Goal: Task Accomplishment & Management: Manage account settings

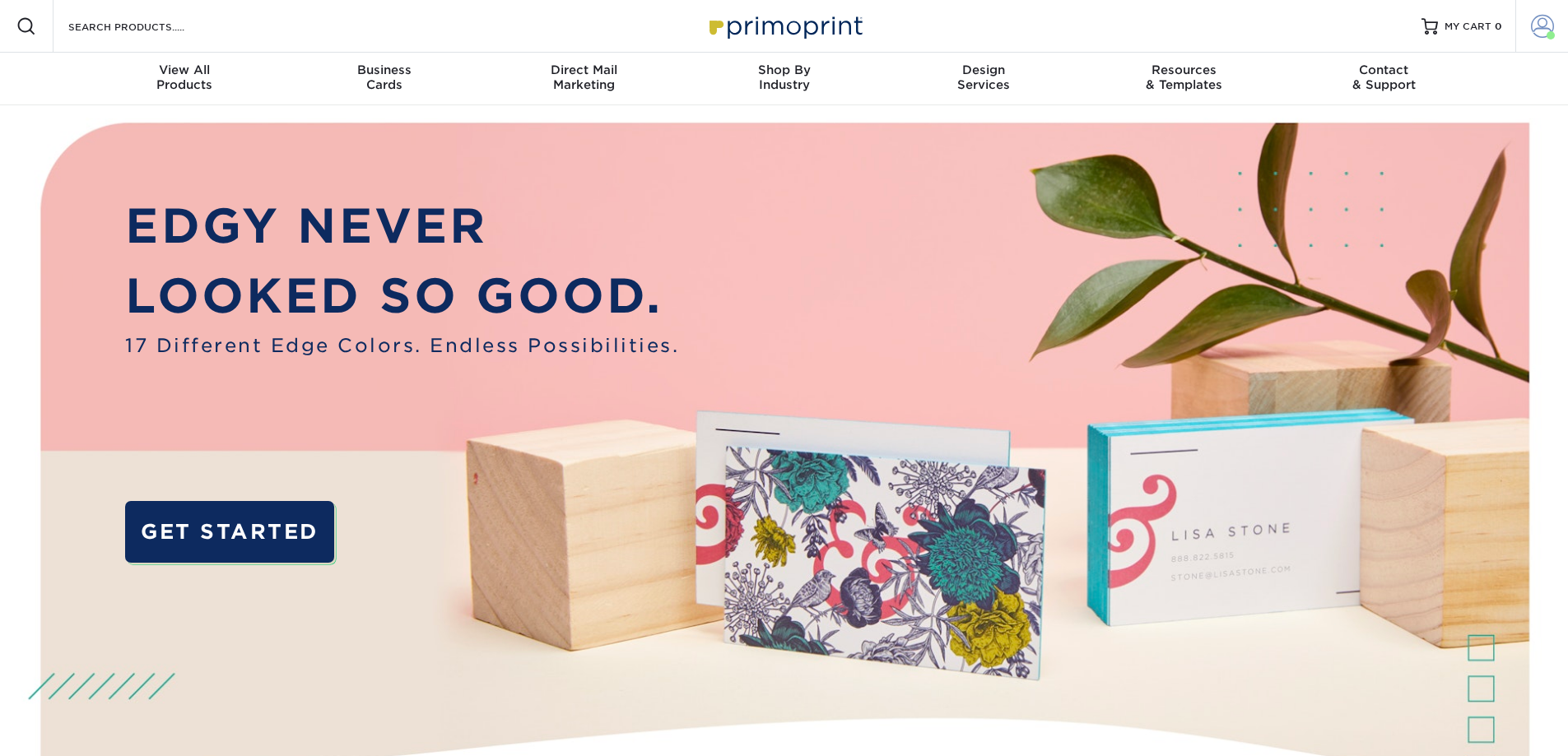
click at [1544, 25] on span at bounding box center [1542, 26] width 23 height 23
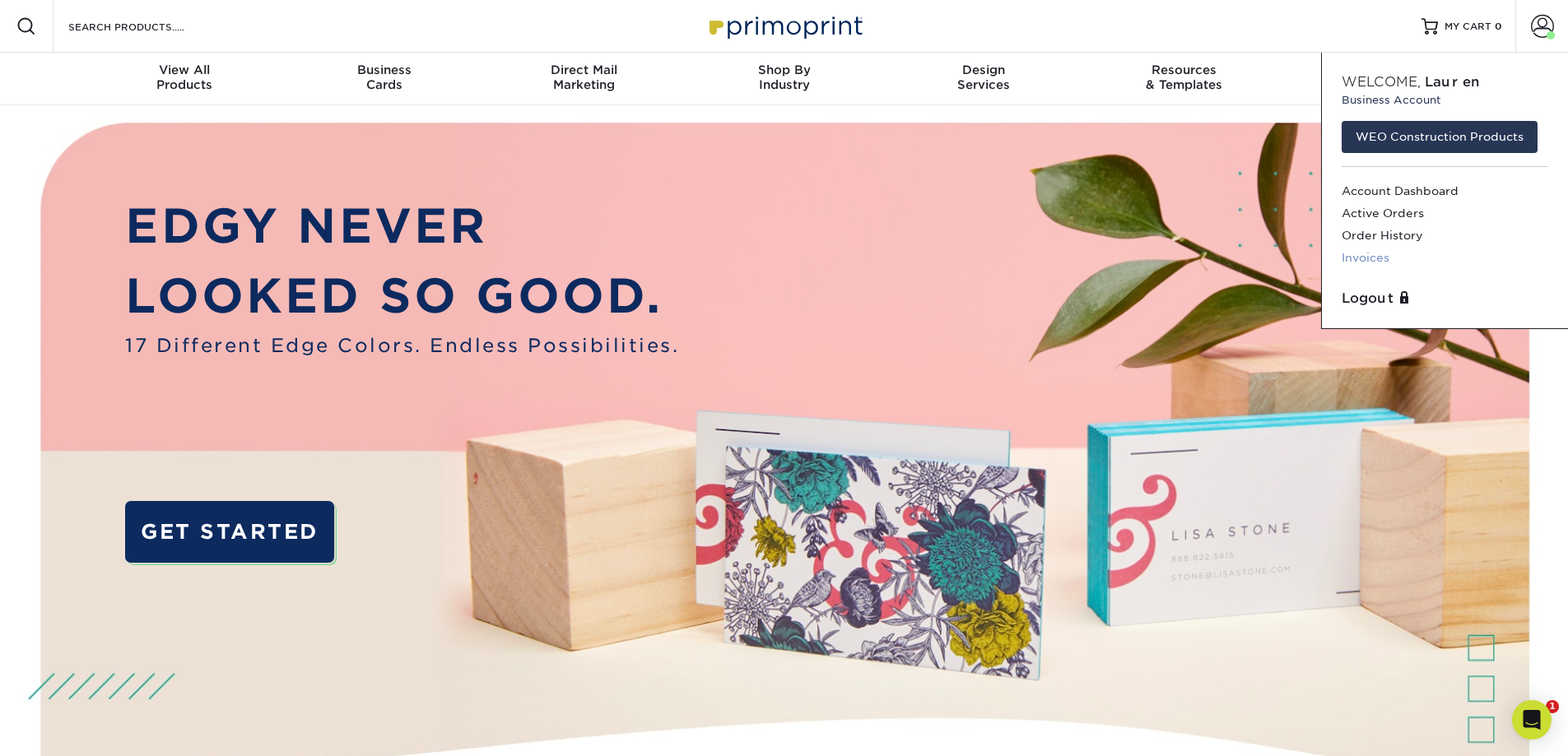
click at [1357, 256] on link "Invoices" at bounding box center [1445, 258] width 206 height 23
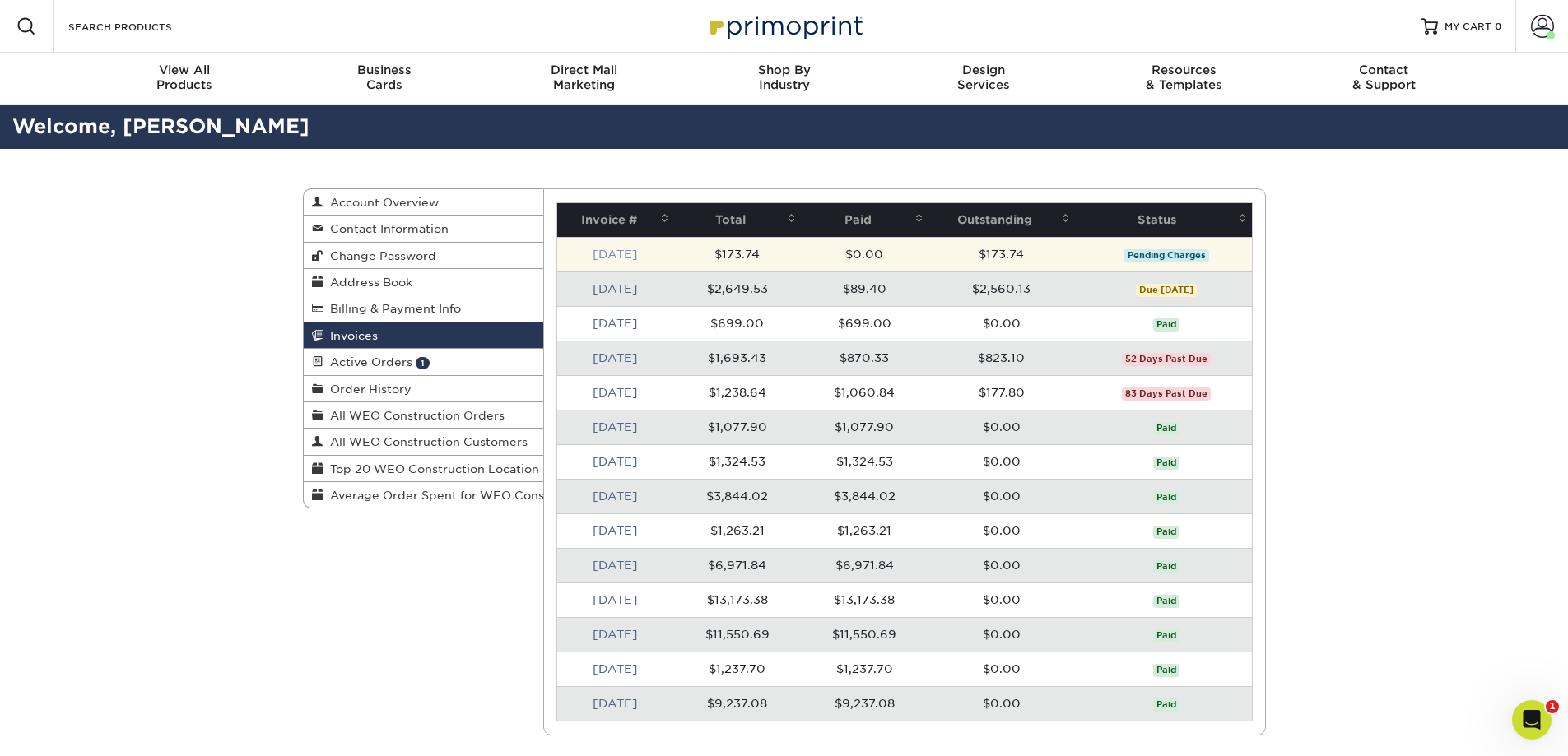
click at [592, 253] on link "Oct 2025" at bounding box center [615, 254] width 45 height 13
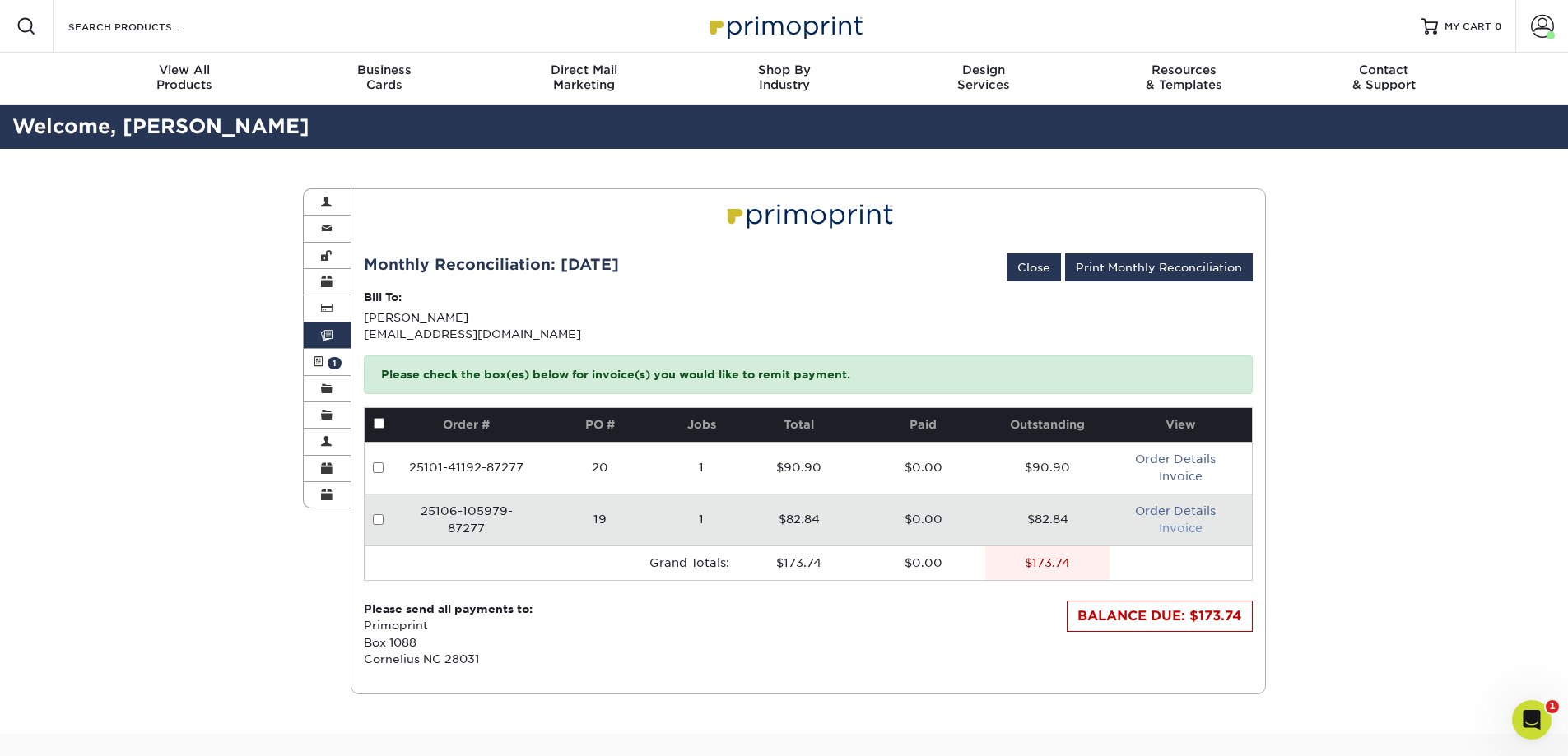
click at [1179, 525] on link "Invoice" at bounding box center [1180, 528] width 43 height 13
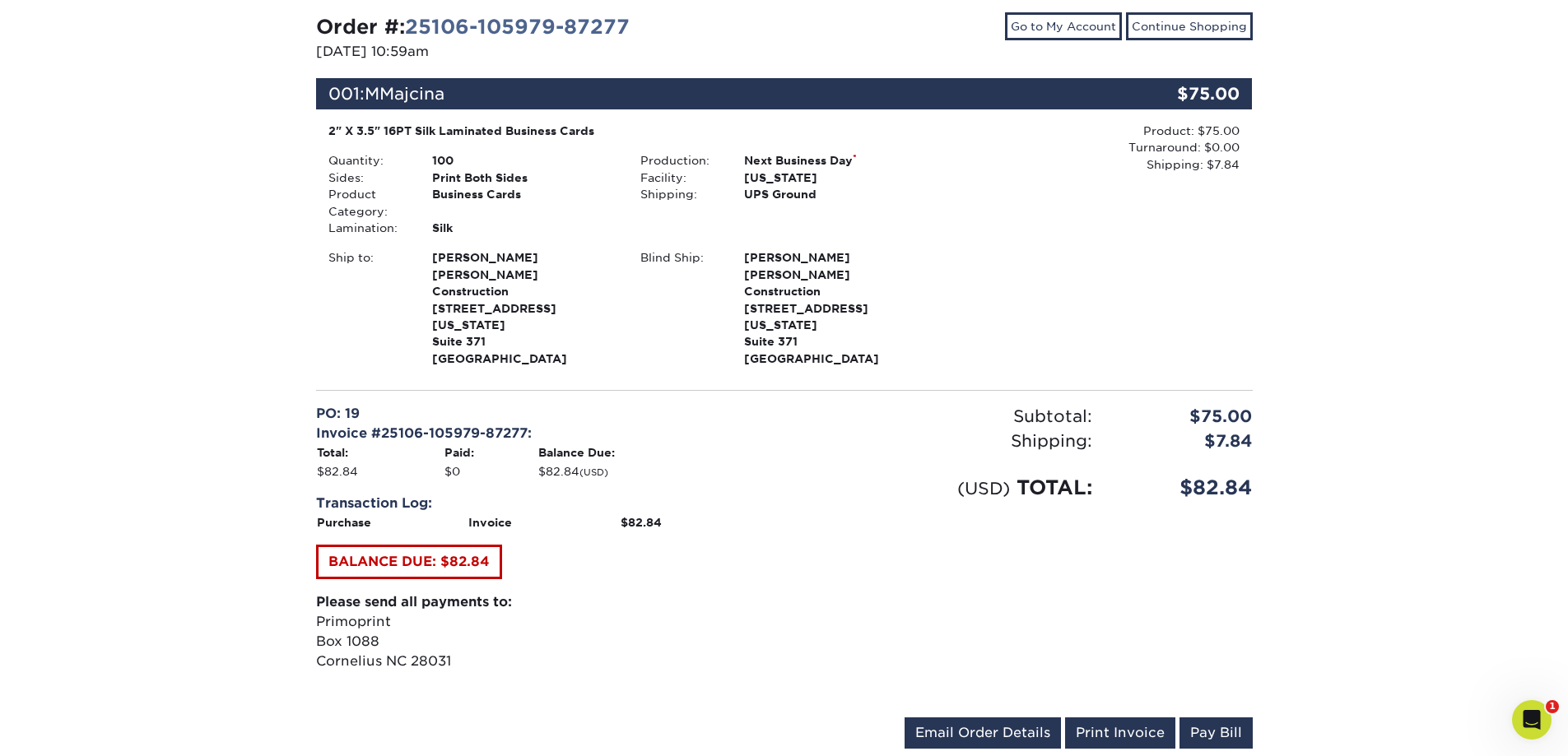
scroll to position [247, 0]
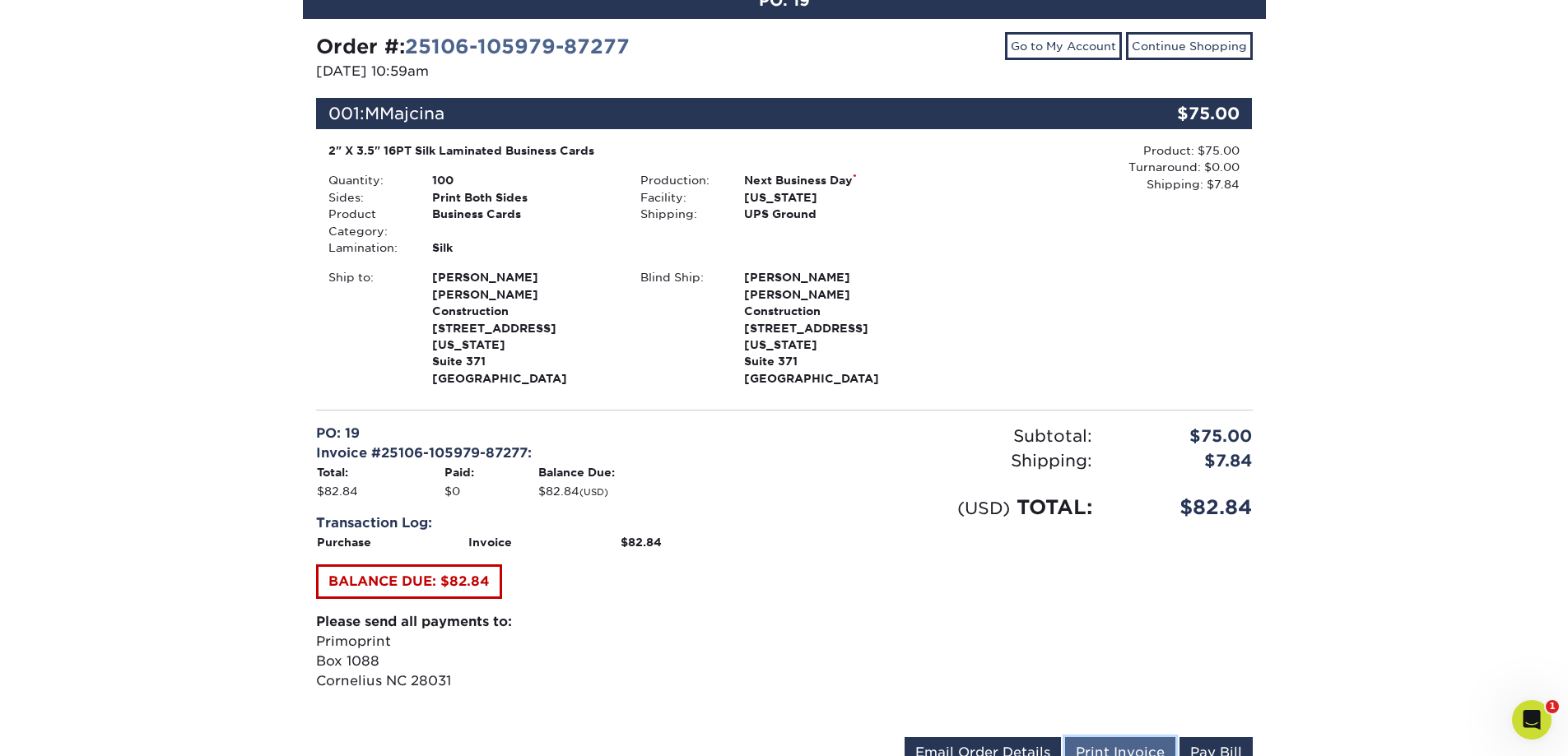
click at [1133, 737] on link "Print Invoice" at bounding box center [1120, 753] width 110 height 31
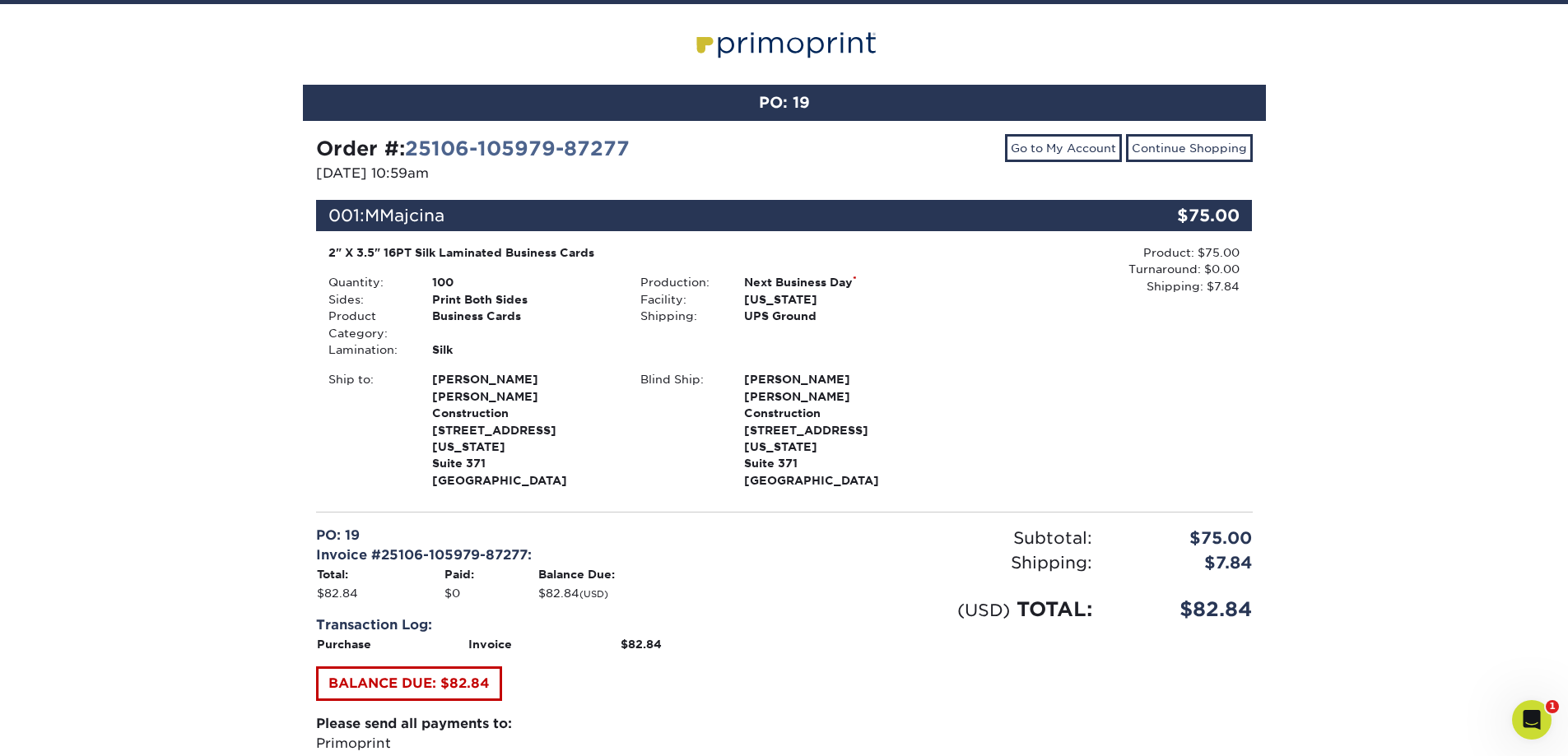
scroll to position [0, 0]
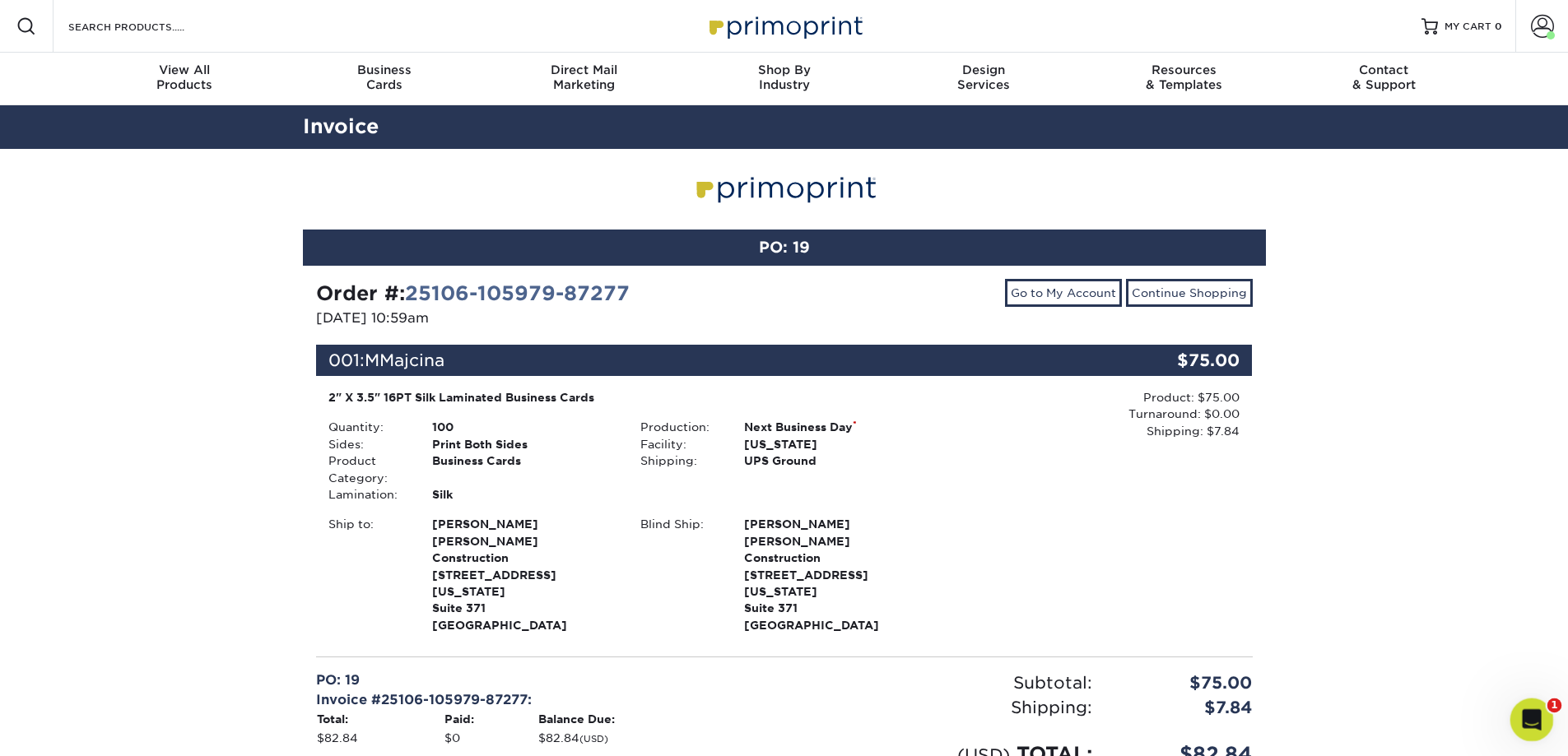
drag, startPoint x: 1517, startPoint y: 727, endPoint x: 1516, endPoint y: 719, distance: 8.1
click at [1512, 730] on div "Open Intercom Messenger" at bounding box center [1529, 717] width 55 height 55
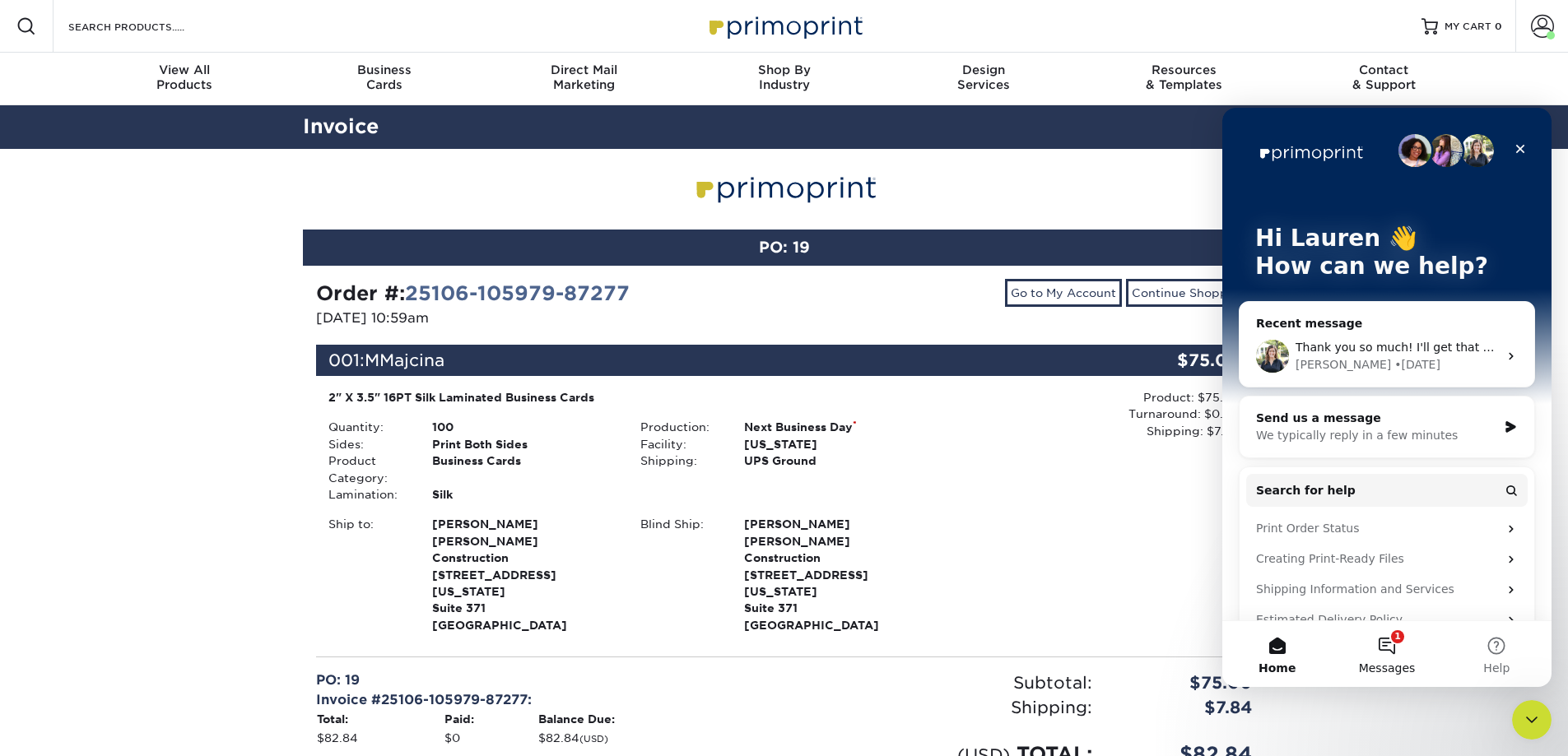
click at [1372, 637] on button "1 Messages" at bounding box center [1386, 654] width 109 height 66
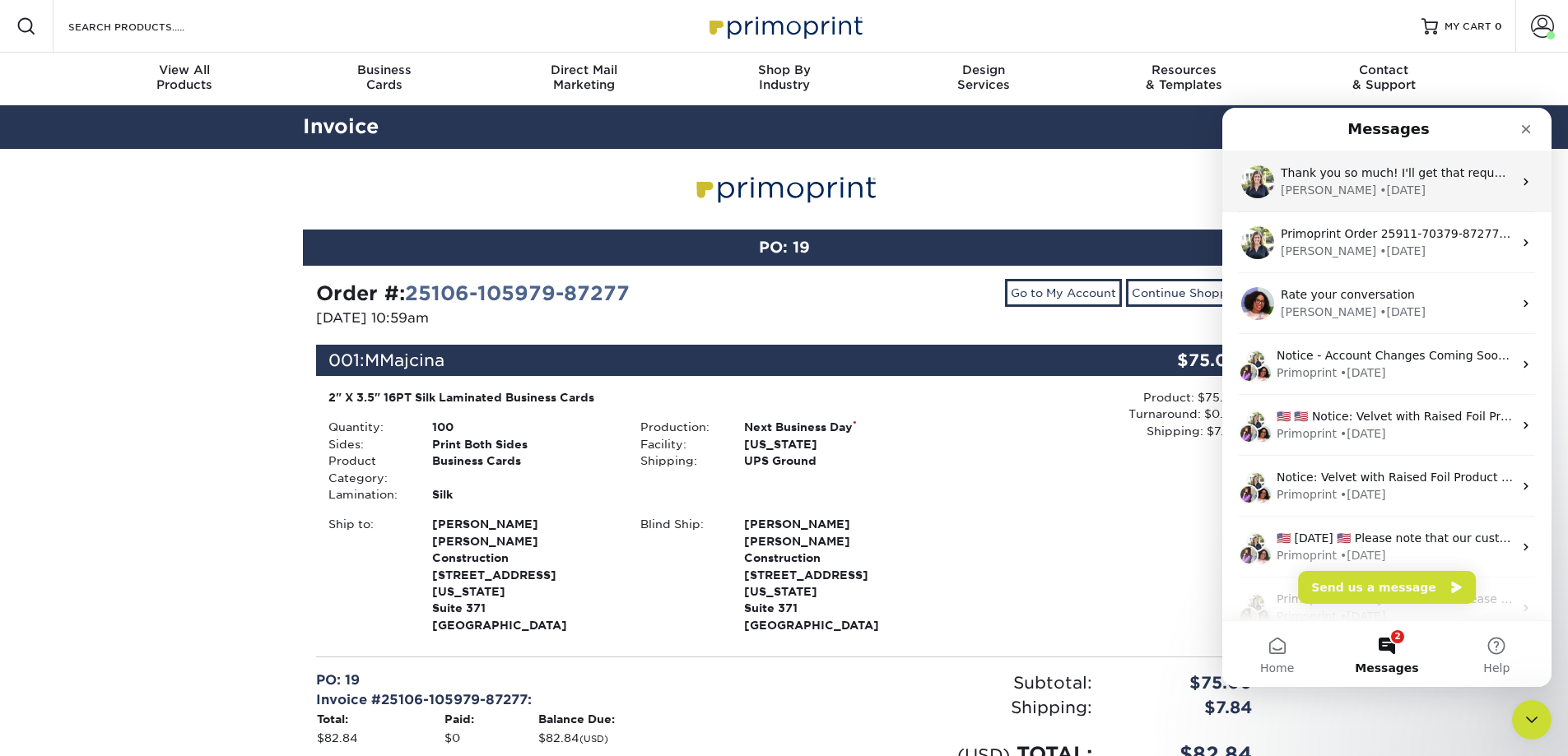
click at [1359, 183] on div "Irene • 6d ago" at bounding box center [1396, 191] width 232 height 17
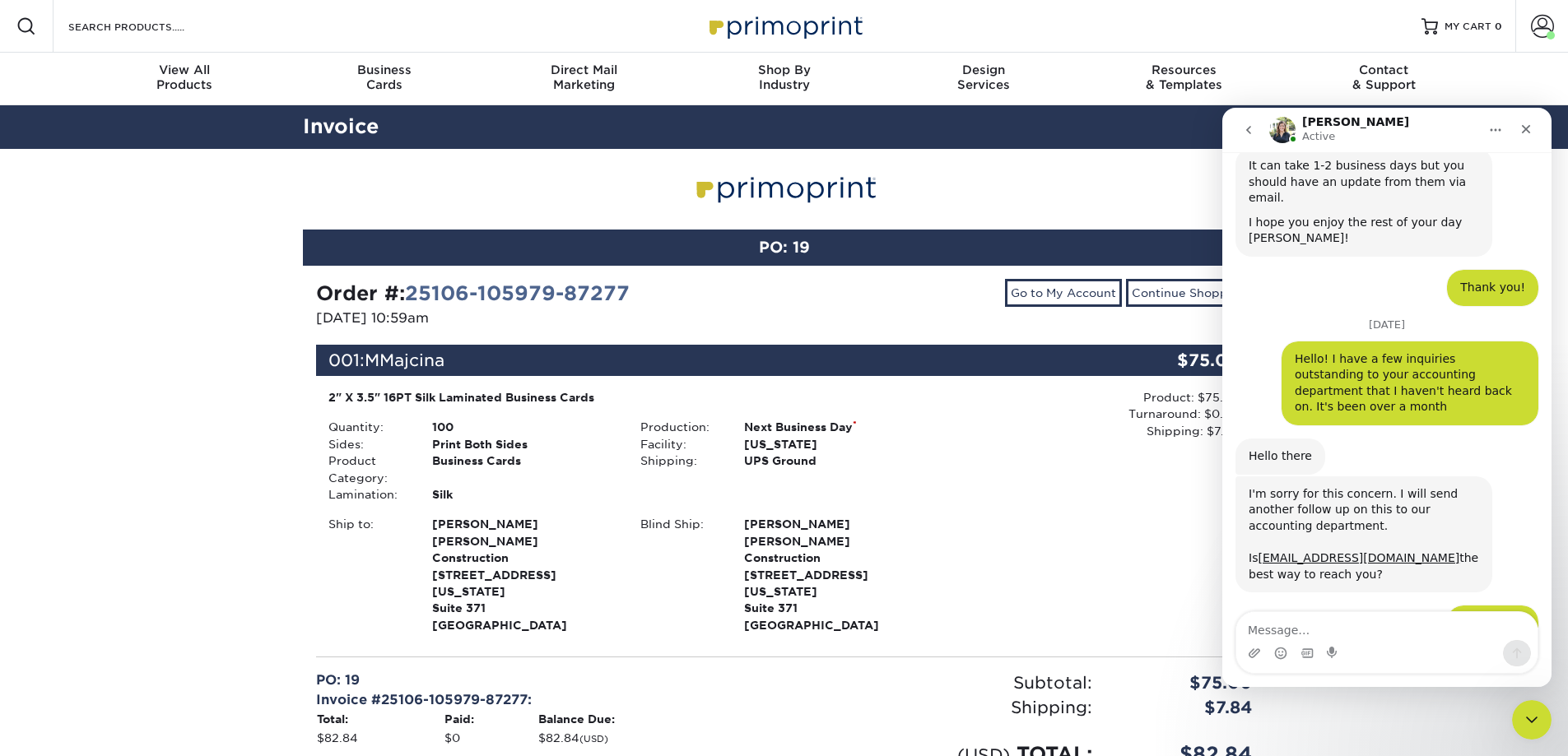
scroll to position [2103, 0]
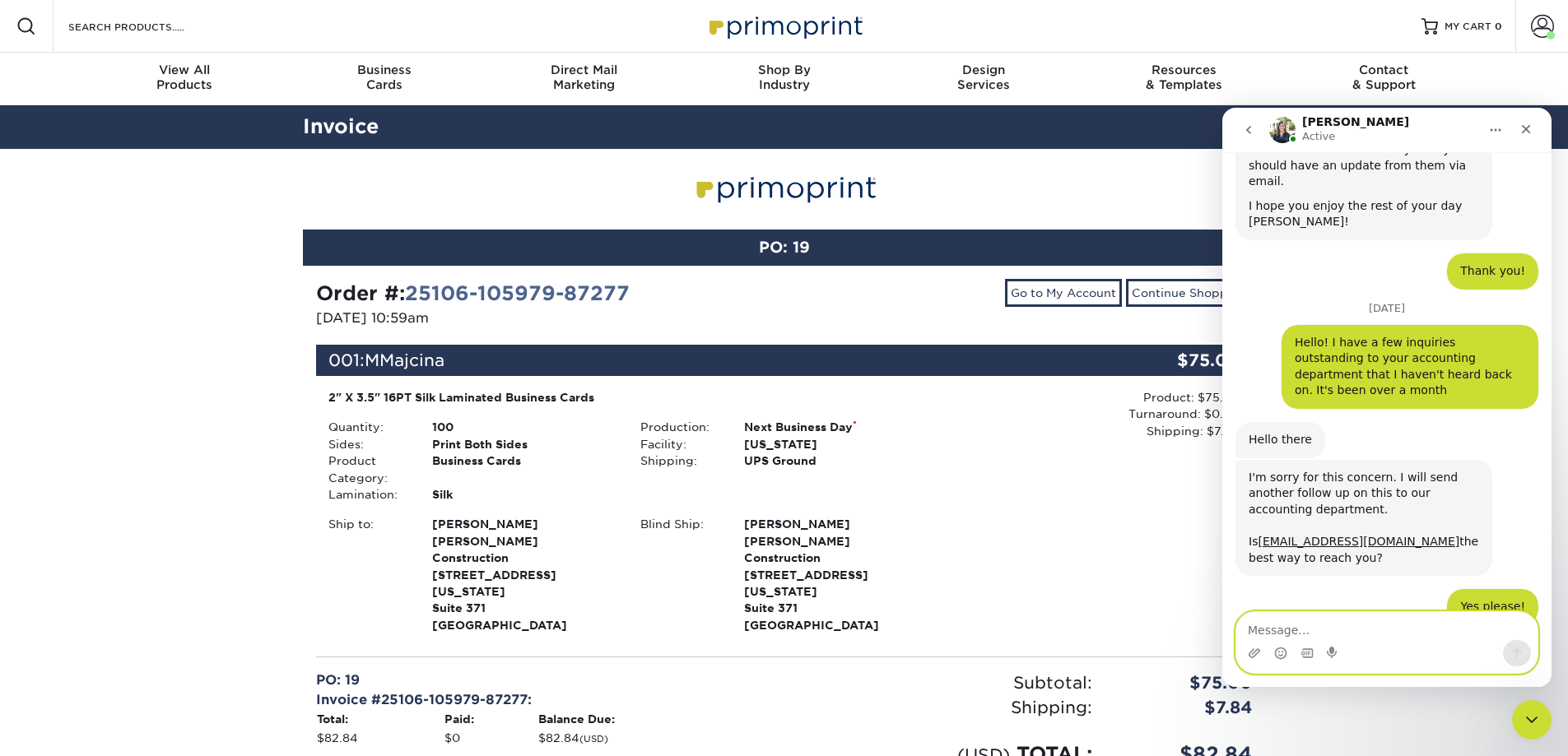
click at [1286, 635] on textarea "Message…" at bounding box center [1386, 626] width 301 height 28
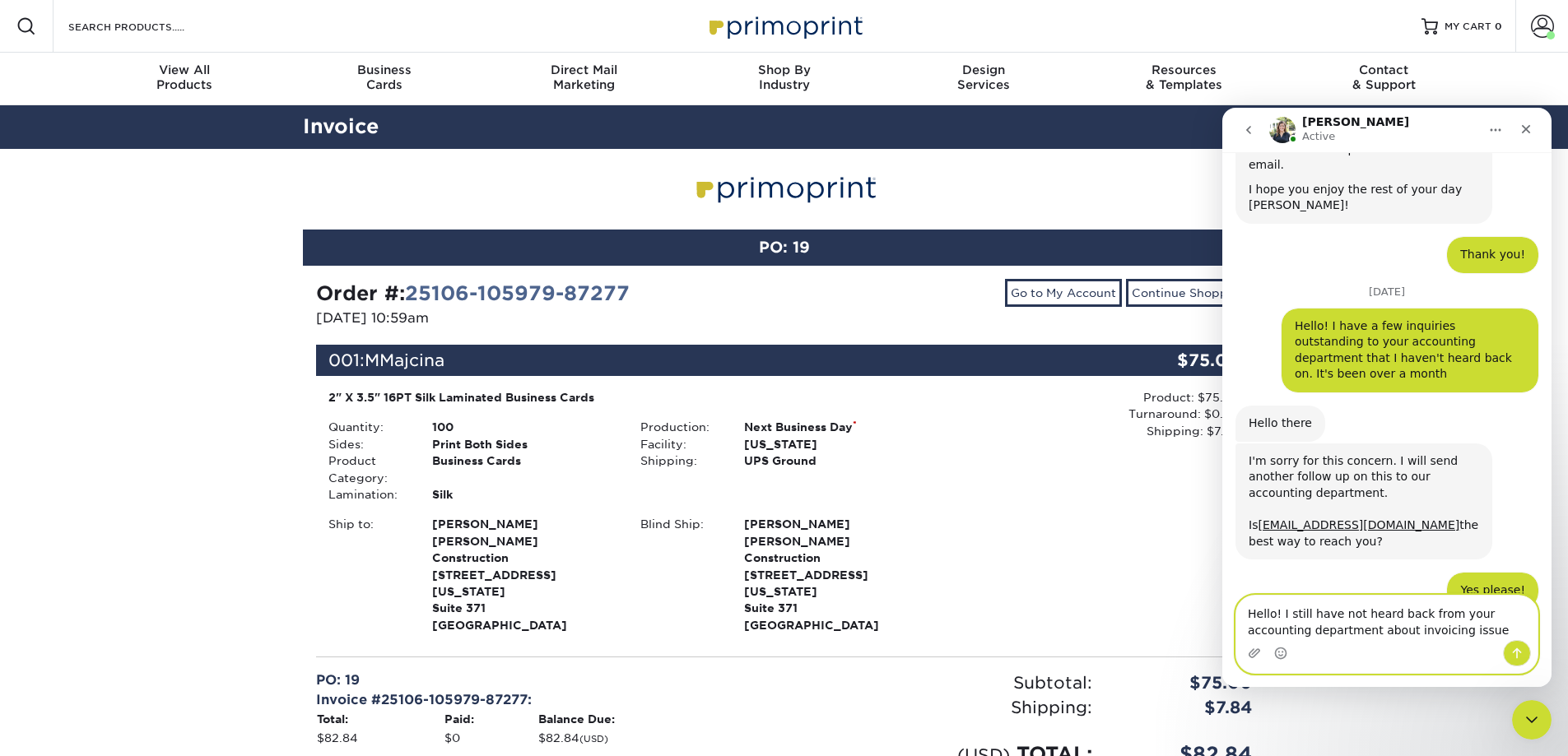
type textarea "Hello! I still have not heard back from your accounting department about invoic…"
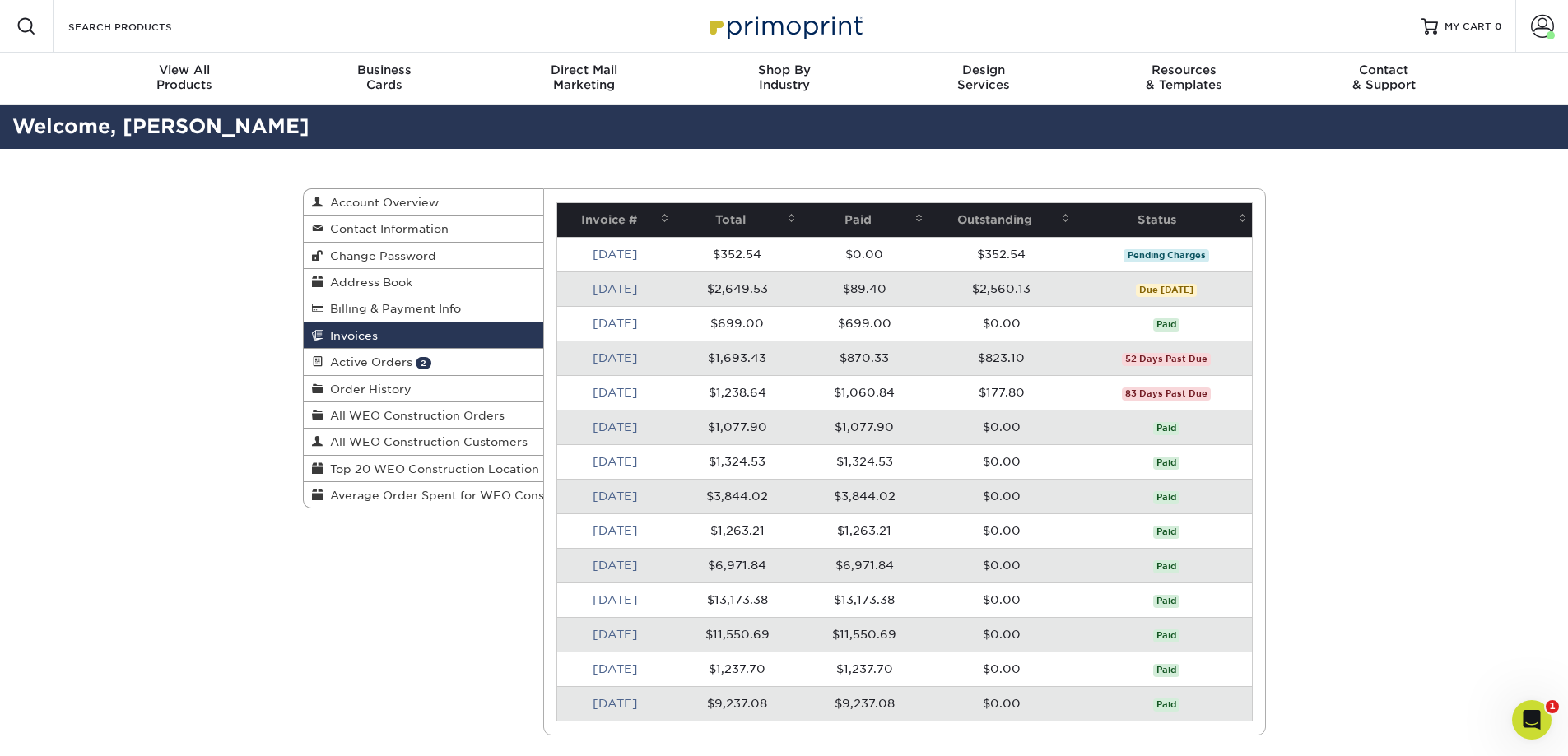
click at [630, 257] on link "Oct 2025" at bounding box center [615, 254] width 45 height 13
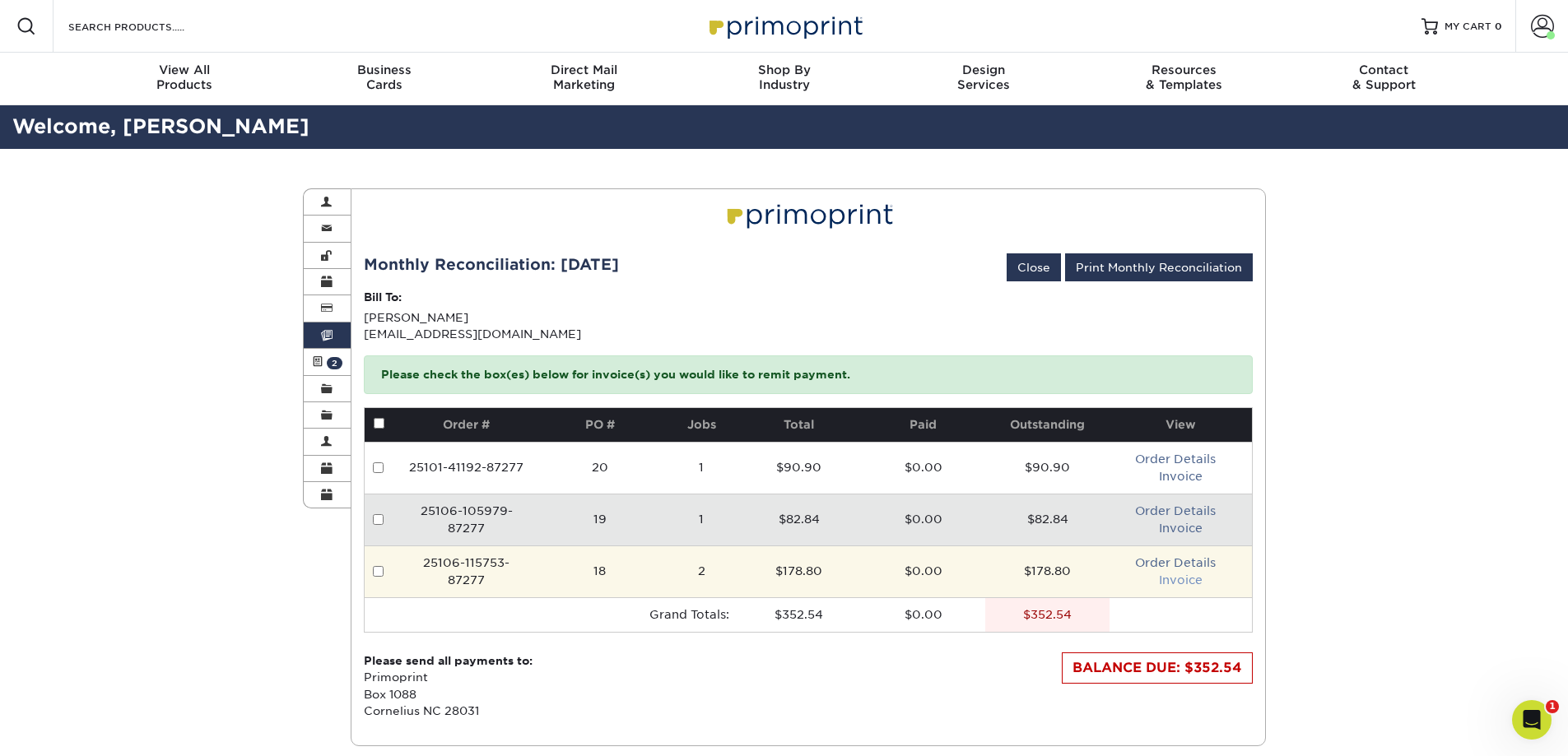
click at [1186, 582] on link "Invoice" at bounding box center [1180, 579] width 43 height 13
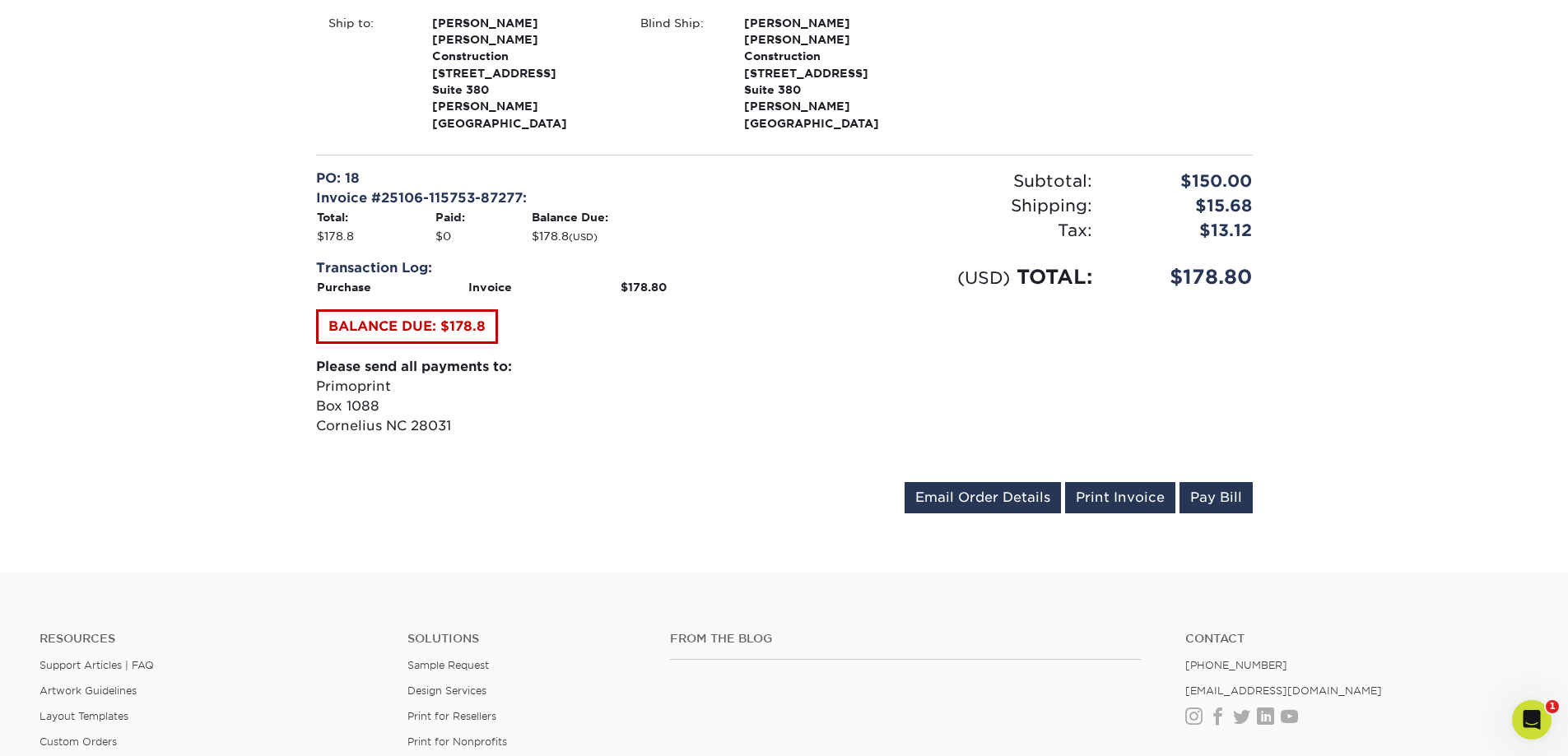
scroll to position [823, 0]
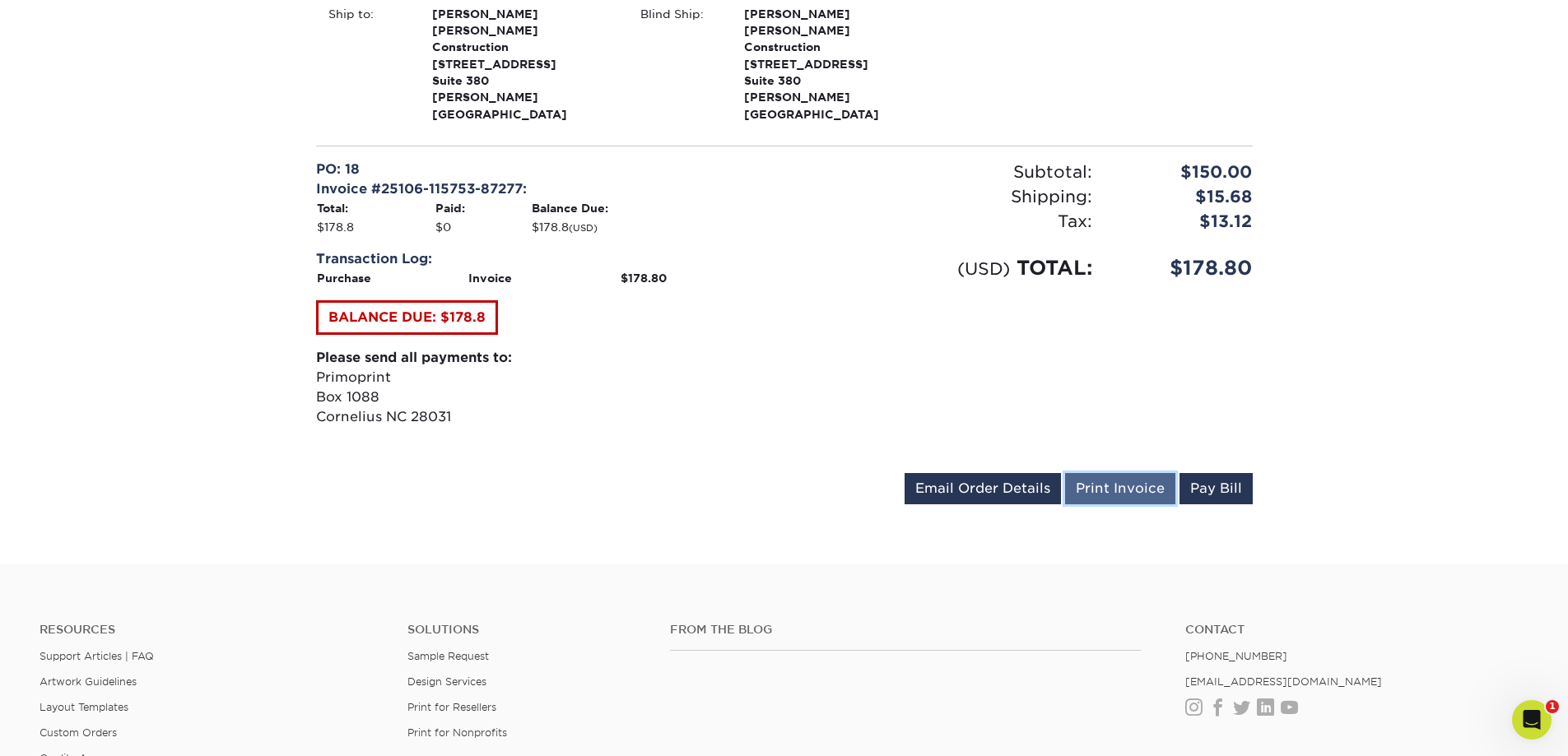
click at [1107, 473] on link "Print Invoice" at bounding box center [1120, 489] width 110 height 31
